Goal: Task Accomplishment & Management: Complete application form

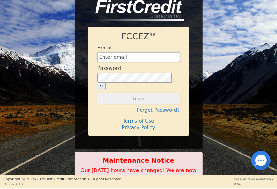
type input "[EMAIL_ADDRESS][DOMAIN_NAME]"
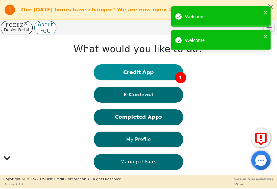
click at [146, 75] on button "Credit App 1" at bounding box center [138, 73] width 89 height 16
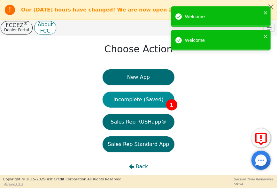
click at [144, 102] on button "Incomplete (Saved) 1" at bounding box center [139, 100] width 72 height 16
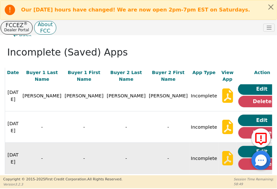
scroll to position [22, 0]
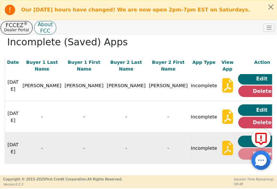
click at [241, 152] on button "Delete" at bounding box center [262, 153] width 48 height 11
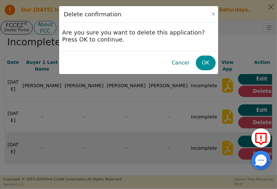
click at [204, 62] on button "OK" at bounding box center [206, 63] width 20 height 15
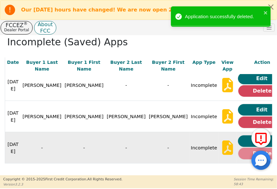
click at [238, 151] on button "Delete" at bounding box center [262, 153] width 48 height 11
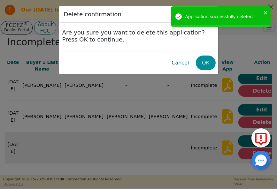
click at [202, 60] on button "OK" at bounding box center [206, 63] width 20 height 15
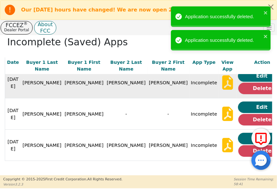
scroll to position [99, 0]
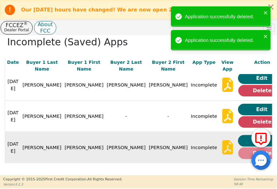
click at [238, 148] on button "Delete" at bounding box center [262, 153] width 48 height 11
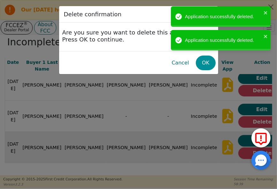
click at [205, 61] on button "OK" at bounding box center [206, 63] width 20 height 15
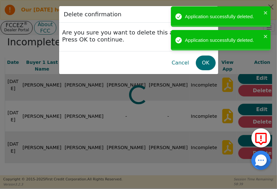
scroll to position [68, 0]
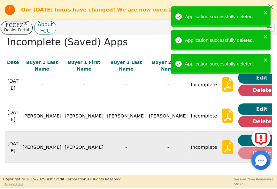
click at [238, 147] on button "Delete" at bounding box center [262, 152] width 48 height 11
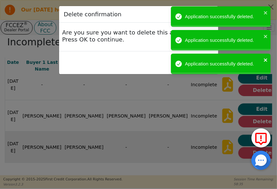
click at [267, 59] on icon "close" at bounding box center [265, 59] width 4 height 5
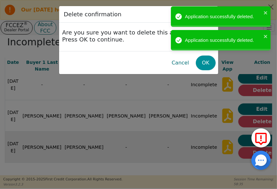
click at [211, 64] on button "OK" at bounding box center [206, 63] width 20 height 15
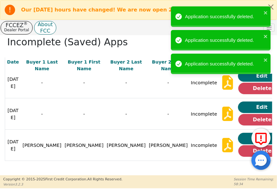
scroll to position [37, 0]
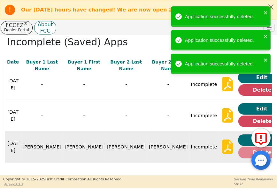
click at [238, 148] on button "Delete" at bounding box center [262, 152] width 48 height 11
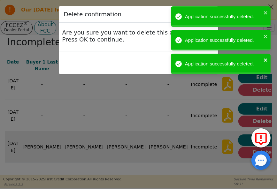
click at [267, 58] on icon "close" at bounding box center [265, 59] width 3 height 3
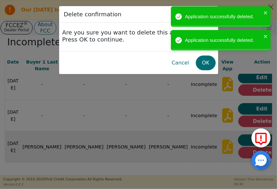
click at [204, 64] on body "Our [DATE] hours have changed! We are now open 2pm-7pm EST on Saturdays. FCCEZ …" at bounding box center [138, 94] width 277 height 188
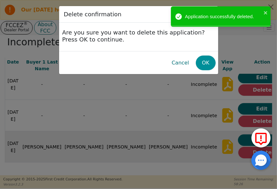
click at [203, 57] on button "OK" at bounding box center [206, 63] width 20 height 15
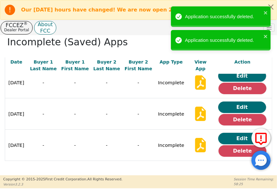
scroll to position [6, 0]
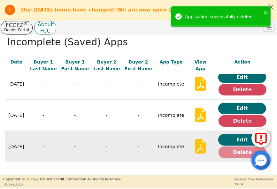
click at [230, 156] on button "Delete" at bounding box center [242, 152] width 48 height 11
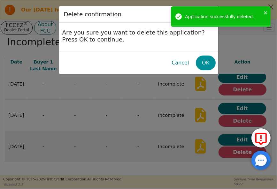
click at [208, 55] on div "Cancel OK" at bounding box center [138, 63] width 154 height 18
click at [208, 58] on button "OK" at bounding box center [206, 63] width 20 height 15
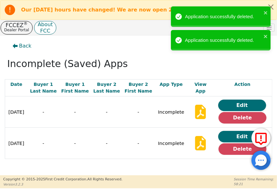
scroll to position [0, 0]
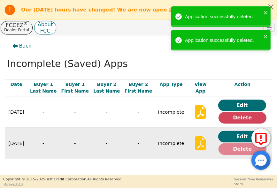
click at [232, 149] on button "Delete" at bounding box center [242, 148] width 48 height 11
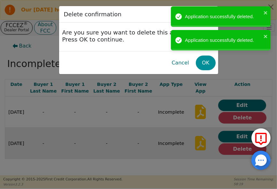
click at [203, 63] on button "OK" at bounding box center [206, 63] width 20 height 15
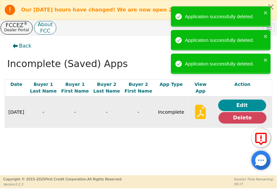
click at [246, 103] on button "Edit" at bounding box center [242, 105] width 48 height 11
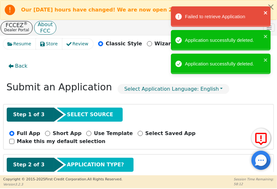
click at [264, 13] on icon "close" at bounding box center [265, 12] width 4 height 5
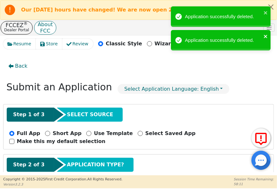
click at [265, 35] on icon "close" at bounding box center [265, 36] width 4 height 5
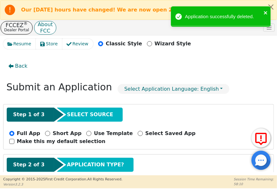
click at [264, 15] on button "close" at bounding box center [265, 12] width 4 height 7
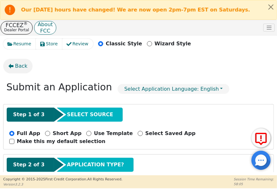
click at [26, 68] on button "Back" at bounding box center [17, 66] width 29 height 15
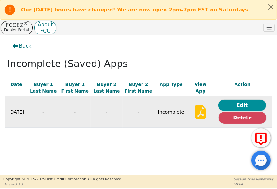
click at [250, 105] on button "Edit" at bounding box center [242, 105] width 48 height 11
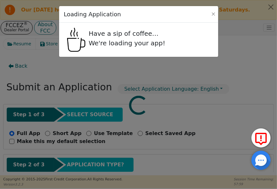
select select "[GEOGRAPHIC_DATA]"
select select "n"
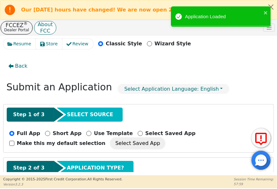
radio input "false"
radio input "true"
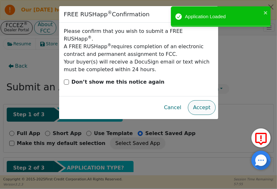
click at [201, 100] on button "Accept" at bounding box center [202, 107] width 28 height 15
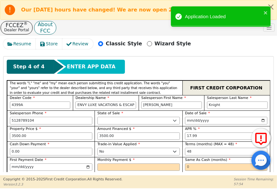
scroll to position [351, 0]
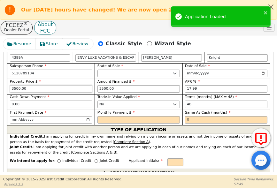
click at [11, 85] on input "3500.00" at bounding box center [51, 89] width 82 height 8
click at [12, 85] on input "3500.00" at bounding box center [51, 89] width 82 height 8
type input "2500.00"
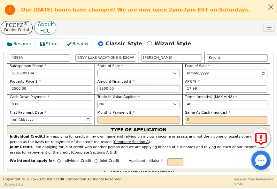
click at [102, 85] on input "3500.00" at bounding box center [138, 89] width 82 height 8
click at [101, 85] on input "3500.00" at bounding box center [138, 89] width 82 height 8
type input "2500.00"
click at [11, 85] on input "2500.00" at bounding box center [51, 89] width 82 height 8
click at [13, 85] on input "2500.00" at bounding box center [51, 89] width 82 height 8
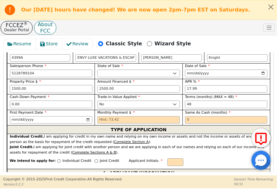
type input "1500.00"
click at [99, 85] on input "2500.00" at bounding box center [138, 89] width 82 height 8
click at [101, 85] on input "2500.00" at bounding box center [138, 89] width 82 height 8
type input "1500.00"
